Goal: Task Accomplishment & Management: Complete application form

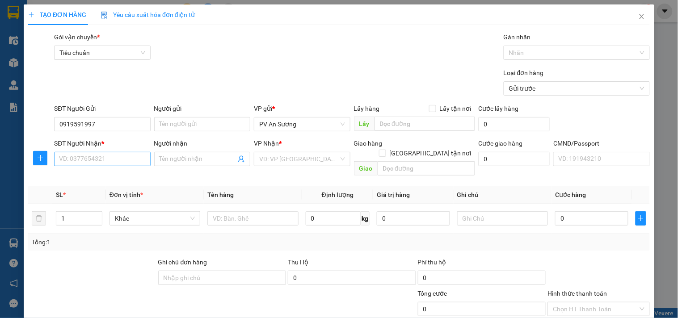
type input "0919591997"
click at [101, 156] on input "SĐT Người Nhận *" at bounding box center [102, 159] width 96 height 14
type input "0978770170"
type input "đức mạnh"
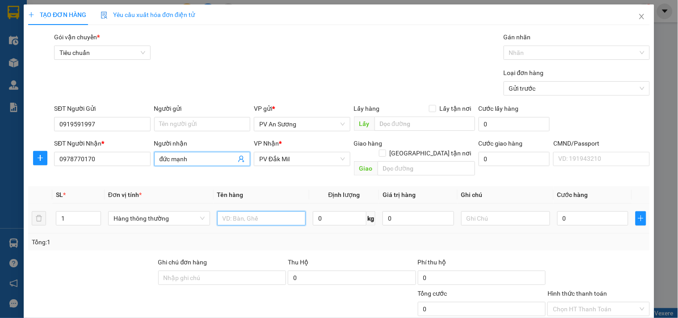
click at [278, 212] on input "text" at bounding box center [261, 219] width 89 height 14
type input "vải"
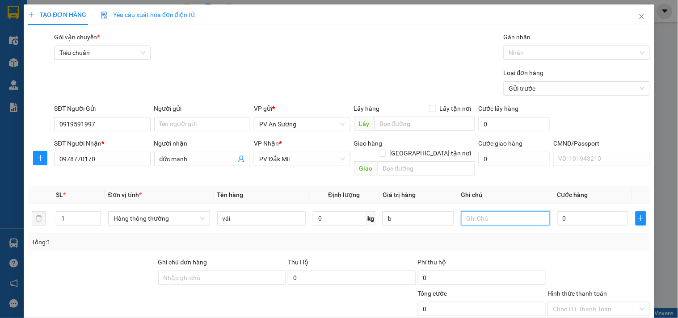
type input "0"
type input "b"
type input "5"
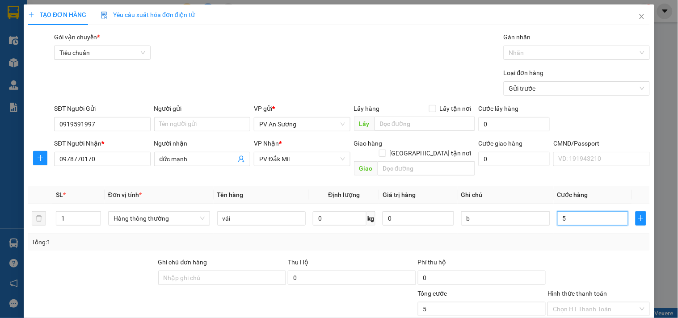
type input "50"
type input "500"
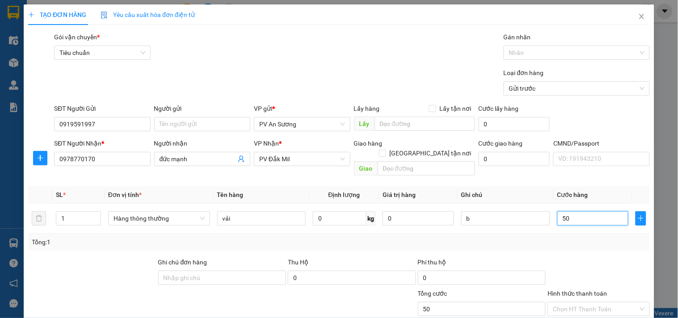
type input "500"
type input "5.000"
type input "50.000"
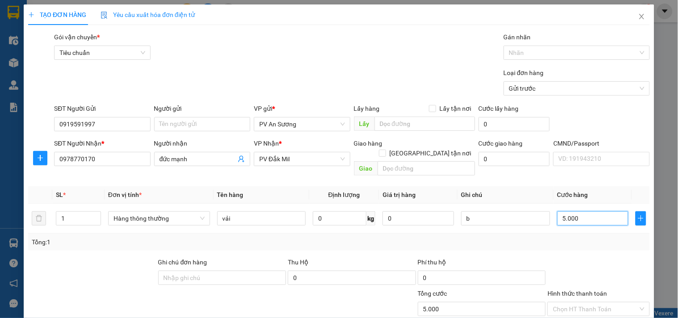
type input "50.000"
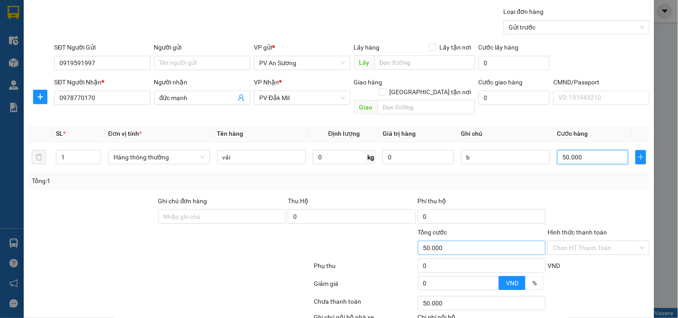
scroll to position [112, 0]
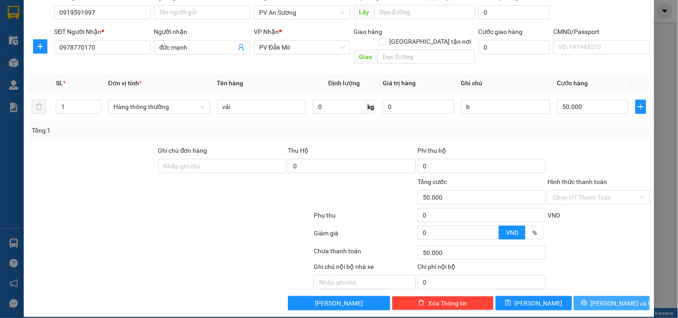
click at [601, 299] on span "[PERSON_NAME] và In" at bounding box center [622, 304] width 63 height 10
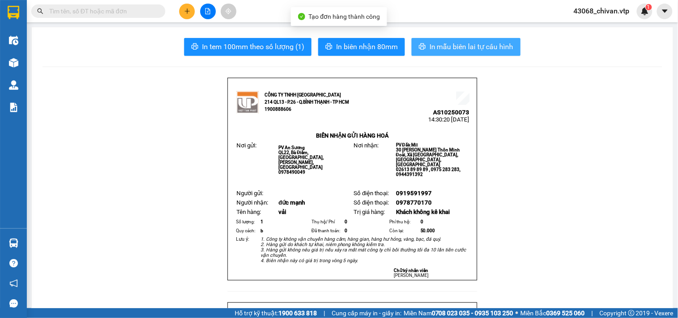
click at [464, 54] on button "In mẫu biên lai tự cấu hình" at bounding box center [466, 47] width 109 height 18
